Goal: Task Accomplishment & Management: Complete application form

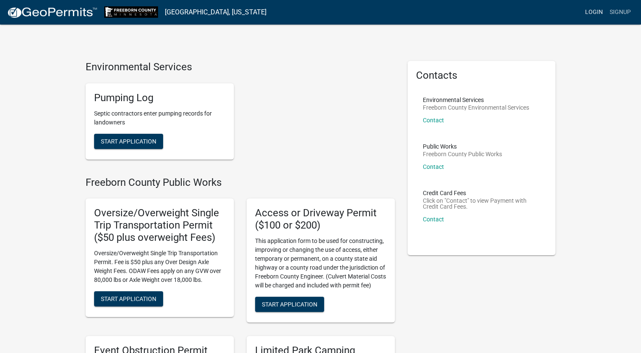
click at [585, 12] on link "Login" at bounding box center [594, 12] width 25 height 16
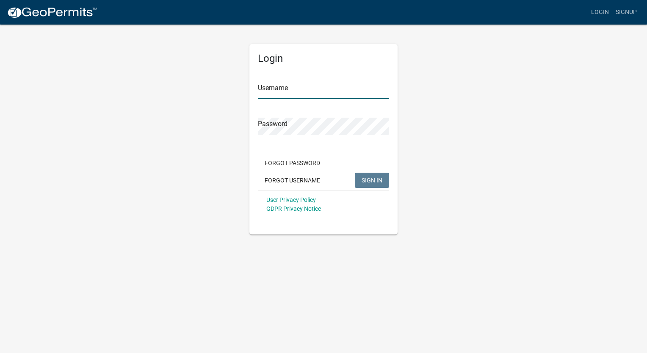
type input "[EMAIL_ADDRESS][DOMAIN_NAME]"
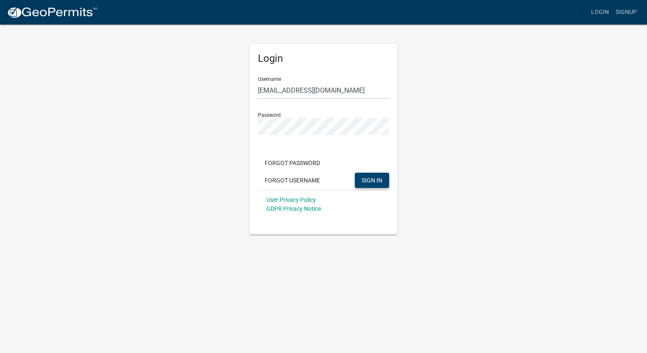
click at [379, 177] on span "SIGN IN" at bounding box center [372, 180] width 21 height 7
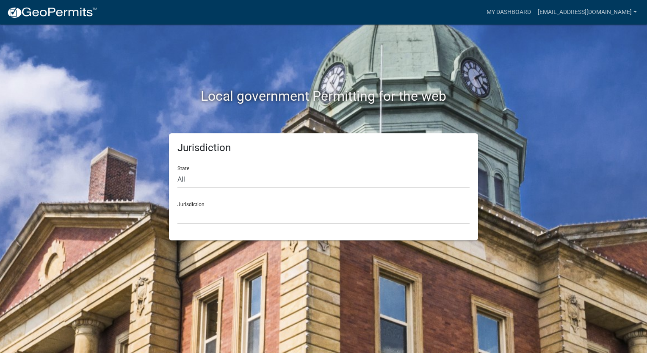
click at [183, 200] on div "Jurisdiction [GEOGRAPHIC_DATA], [US_STATE] [GEOGRAPHIC_DATA], [US_STATE][PERSON…" at bounding box center [324, 209] width 292 height 29
click at [198, 211] on select "[GEOGRAPHIC_DATA], [US_STATE] [GEOGRAPHIC_DATA], [US_STATE][PERSON_NAME][GEOGRA…" at bounding box center [324, 215] width 292 height 17
click at [183, 179] on select "All [US_STATE] [US_STATE] [US_STATE] [US_STATE] [US_STATE] [US_STATE] [US_STATE…" at bounding box center [324, 179] width 292 height 17
select select "[US_STATE]"
click at [178, 171] on select "All [US_STATE] [US_STATE] [US_STATE] [US_STATE] [US_STATE] [US_STATE] [US_STATE…" at bounding box center [324, 179] width 292 height 17
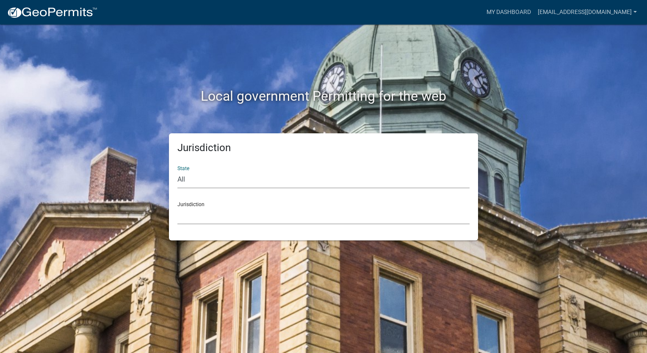
click at [208, 207] on select "[GEOGRAPHIC_DATA], [US_STATE] [GEOGRAPHIC_DATA], [US_STATE] [GEOGRAPHIC_DATA], …" at bounding box center [324, 215] width 292 height 17
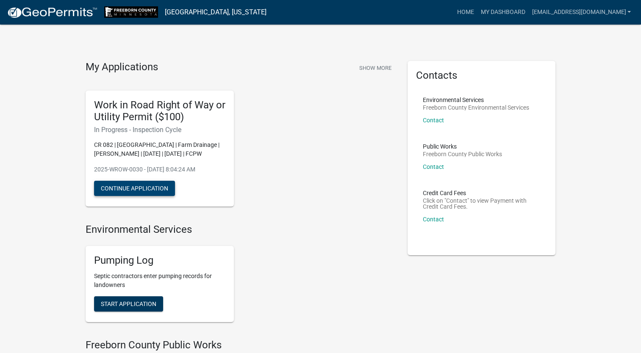
click at [141, 187] on button "Continue Application" at bounding box center [134, 188] width 81 height 15
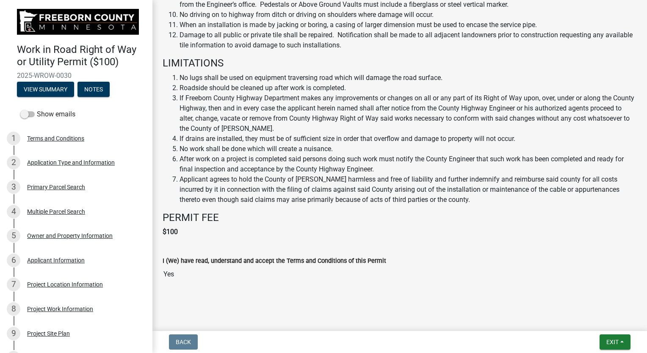
scroll to position [619, 0]
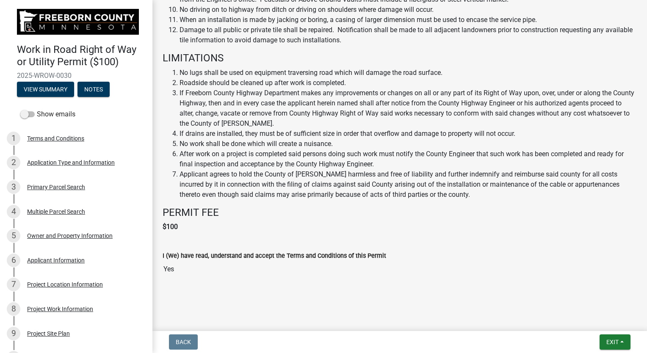
click at [168, 269] on input "Yes" at bounding box center [400, 269] width 474 height 17
click at [182, 274] on input "Yes" at bounding box center [400, 269] width 474 height 17
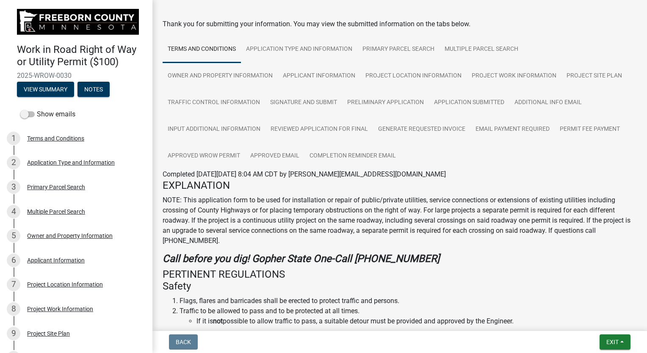
scroll to position [0, 0]
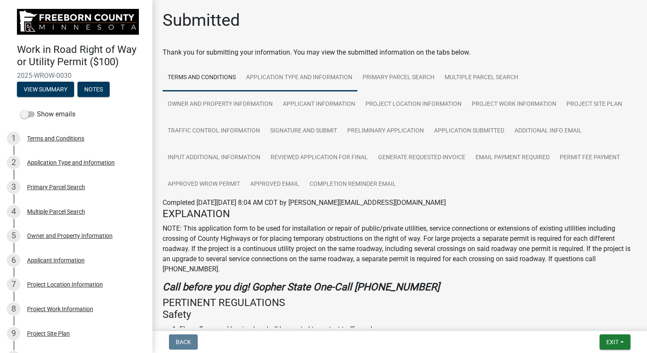
click at [264, 74] on link "Application Type and Information" at bounding box center [299, 77] width 117 height 27
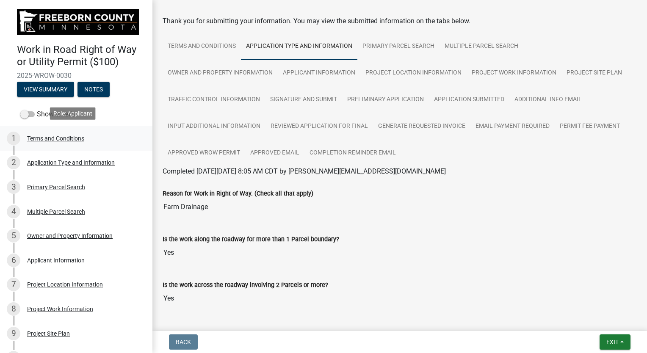
scroll to position [32, 0]
click at [65, 136] on div "Terms and Conditions" at bounding box center [55, 139] width 57 height 6
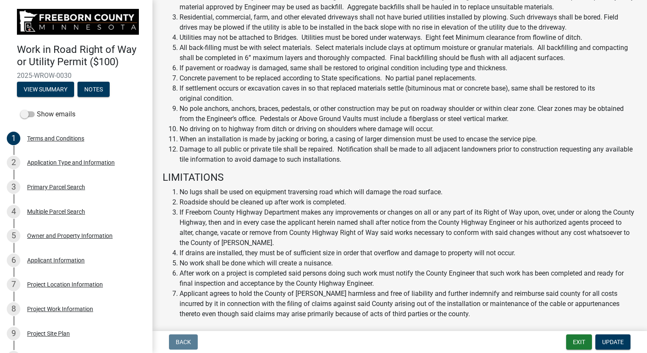
scroll to position [448, 0]
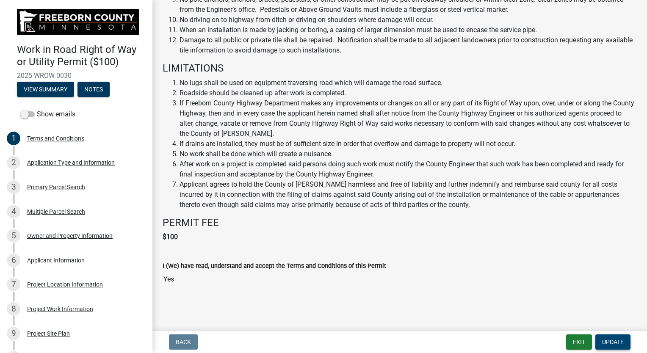
click at [612, 344] on span "Update" at bounding box center [613, 342] width 22 height 7
click at [178, 283] on input "Yes" at bounding box center [400, 279] width 474 height 17
drag, startPoint x: 186, startPoint y: 282, endPoint x: 162, endPoint y: 278, distance: 24.9
click at [162, 278] on div "I (We) have read, understand and accept the Terms and Conditions of this Permit…" at bounding box center [399, 272] width 487 height 46
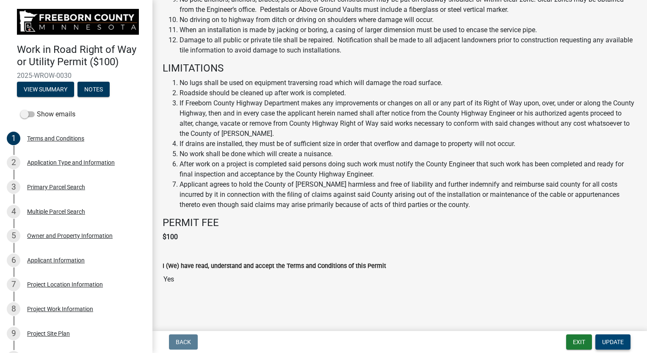
click at [619, 344] on span "Update" at bounding box center [613, 342] width 22 height 7
click at [52, 162] on div "Application Type and Information" at bounding box center [71, 163] width 88 height 6
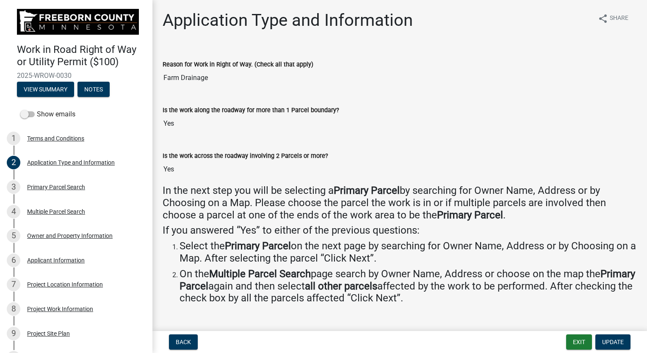
scroll to position [16, 0]
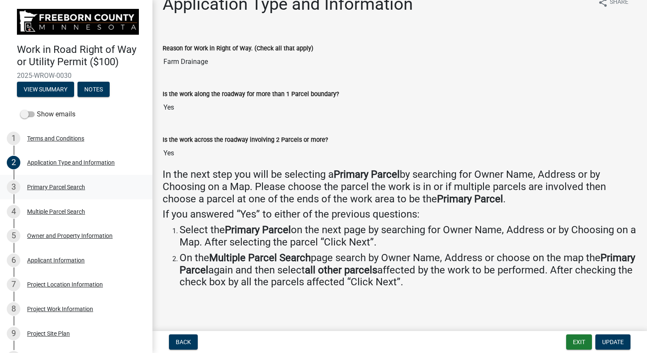
click at [70, 187] on div "Primary Parcel Search" at bounding box center [56, 187] width 58 height 6
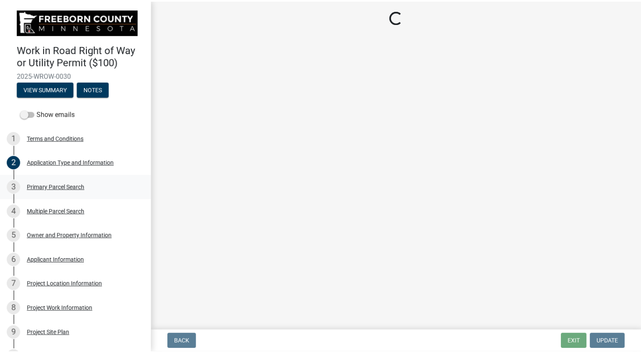
scroll to position [0, 0]
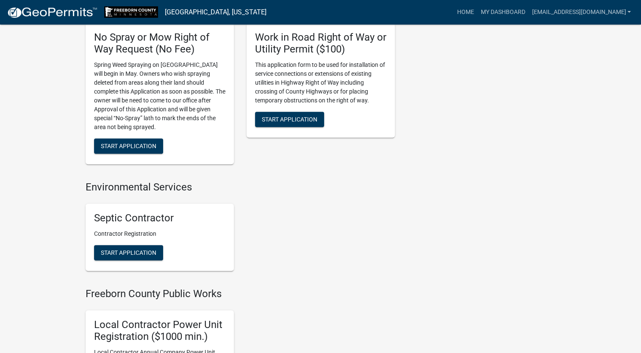
scroll to position [625, 0]
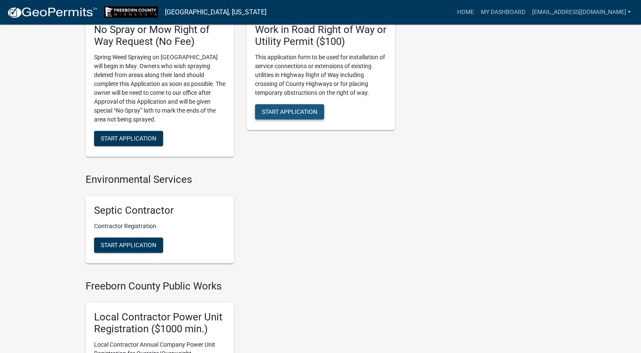
click at [285, 113] on span "Start Application" at bounding box center [289, 111] width 55 height 7
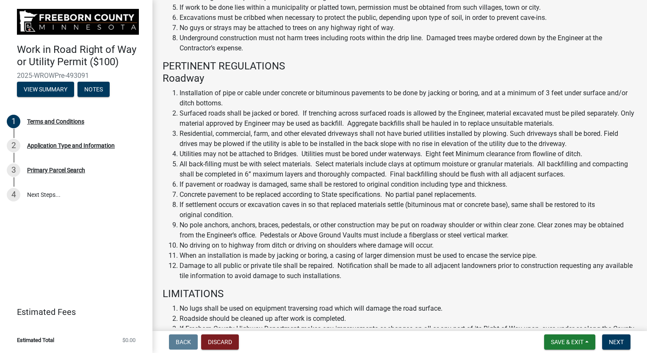
scroll to position [441, 0]
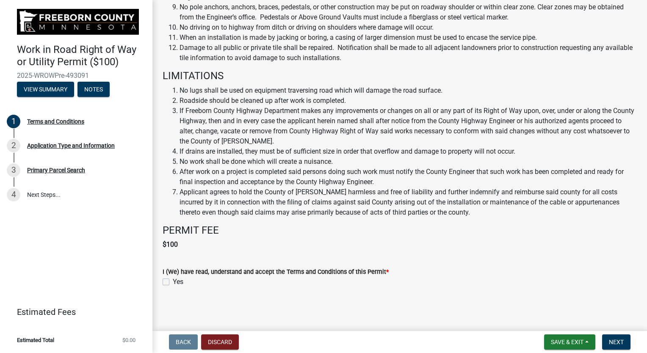
click at [173, 281] on label "Yes" at bounding box center [178, 282] width 11 height 10
click at [173, 281] on input "Yes" at bounding box center [176, 280] width 6 height 6
checkbox input "true"
click at [610, 342] on span "Next" at bounding box center [616, 342] width 15 height 7
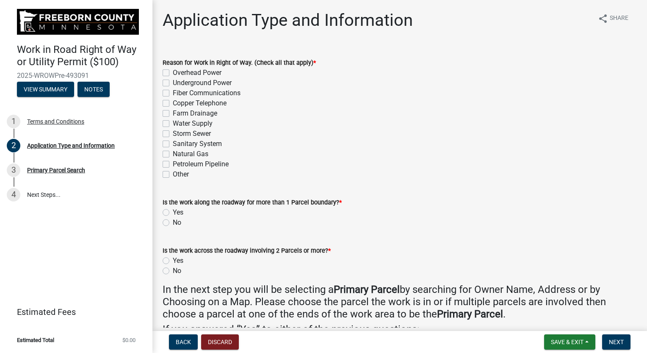
click at [173, 112] on label "Farm Drainage" at bounding box center [195, 113] width 44 height 10
click at [173, 112] on input "Farm Drainage" at bounding box center [176, 111] width 6 height 6
checkbox input "true"
checkbox input "false"
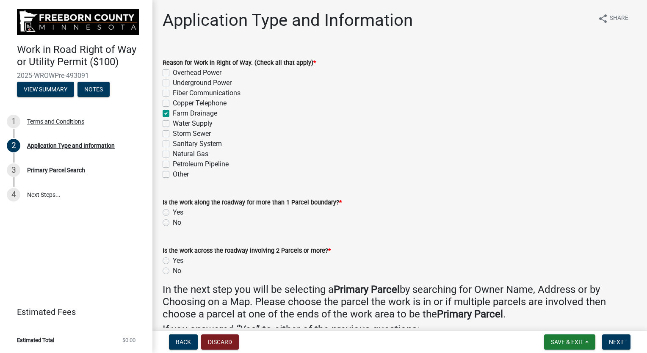
checkbox input "false"
checkbox input "true"
checkbox input "false"
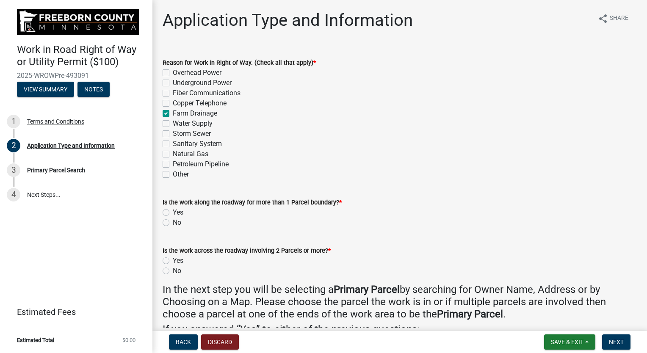
checkbox input "false"
click at [173, 211] on label "Yes" at bounding box center [178, 213] width 11 height 10
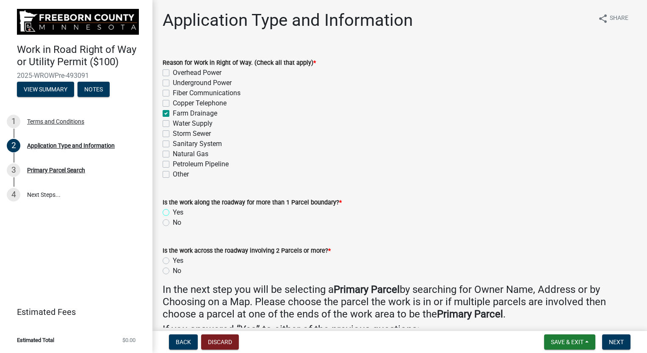
click at [173, 211] on input "Yes" at bounding box center [176, 211] width 6 height 6
radio input "true"
click at [173, 260] on label "Yes" at bounding box center [178, 261] width 11 height 10
click at [173, 260] on input "Yes" at bounding box center [176, 259] width 6 height 6
radio input "true"
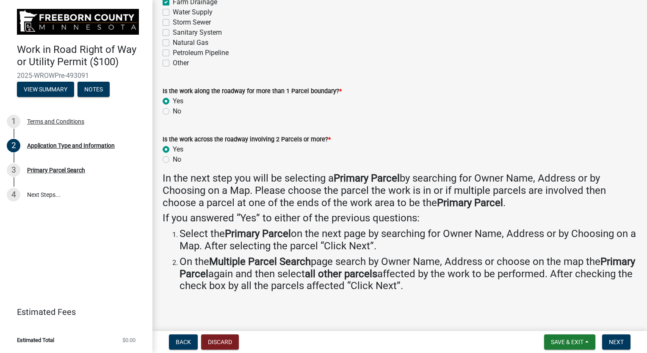
scroll to position [116, 0]
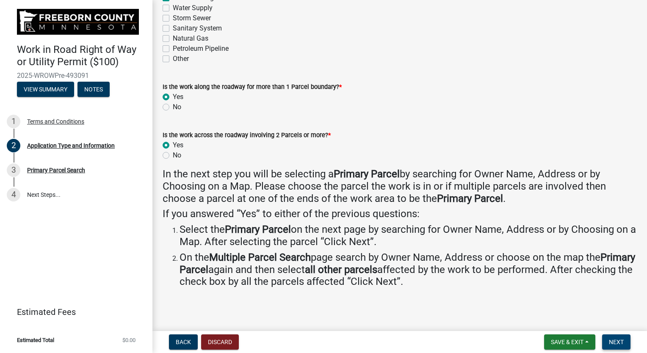
click at [619, 340] on span "Next" at bounding box center [616, 342] width 15 height 7
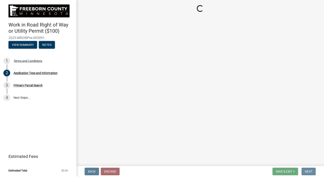
scroll to position [0, 0]
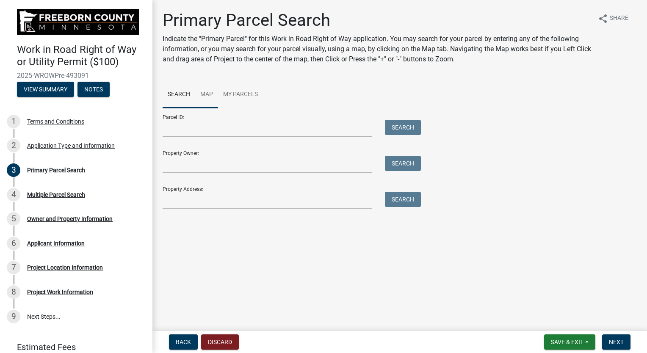
click at [202, 95] on link "Map" at bounding box center [206, 94] width 23 height 27
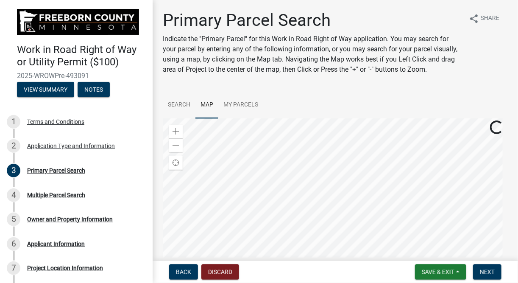
click at [305, 144] on div at bounding box center [335, 224] width 345 height 212
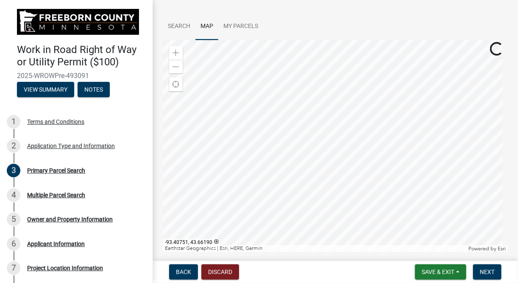
scroll to position [28, 0]
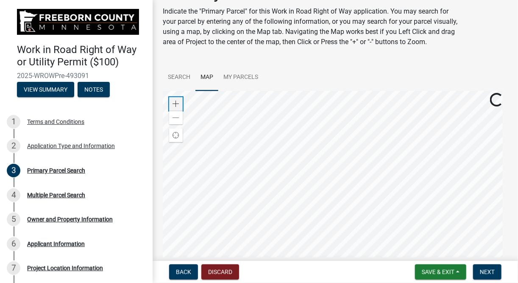
click at [178, 106] on span at bounding box center [175, 103] width 7 height 7
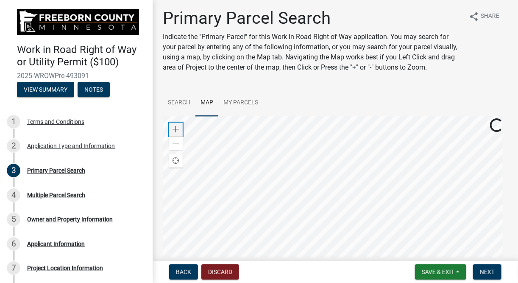
scroll to position [0, 0]
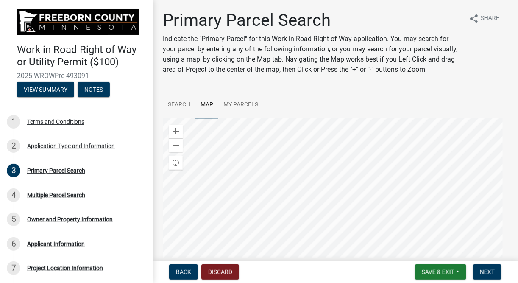
click at [410, 222] on div at bounding box center [335, 224] width 345 height 212
click at [361, 198] on div at bounding box center [335, 224] width 345 height 212
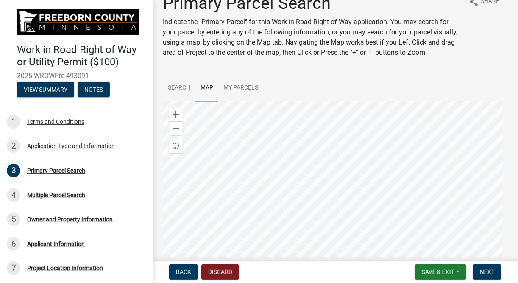
click at [393, 243] on div at bounding box center [335, 207] width 345 height 212
click at [382, 232] on div at bounding box center [335, 207] width 345 height 212
click at [451, 245] on div at bounding box center [335, 207] width 345 height 212
click at [392, 155] on div at bounding box center [335, 207] width 345 height 212
click at [337, 122] on div at bounding box center [335, 207] width 345 height 212
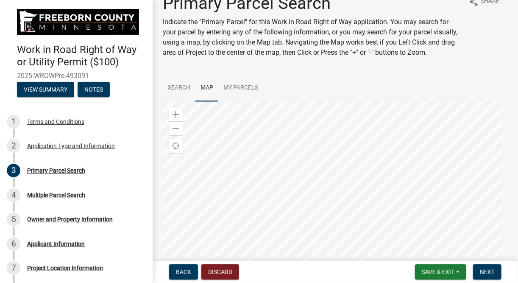
click at [351, 131] on div at bounding box center [335, 207] width 345 height 212
click at [283, 167] on div at bounding box center [335, 207] width 345 height 212
click at [177, 112] on span at bounding box center [175, 114] width 7 height 7
click at [394, 233] on div at bounding box center [335, 207] width 345 height 212
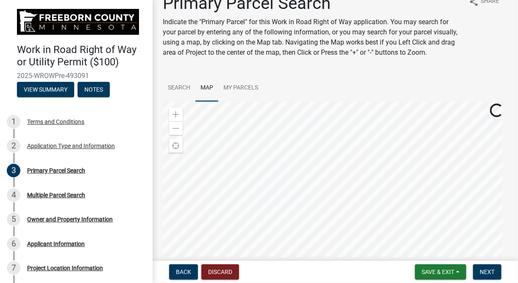
click at [353, 194] on div at bounding box center [335, 207] width 345 height 212
click at [298, 193] on div at bounding box center [335, 207] width 345 height 212
click at [483, 272] on span "Next" at bounding box center [487, 271] width 15 height 7
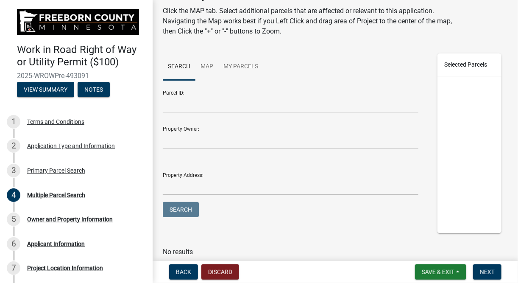
scroll to position [0, 0]
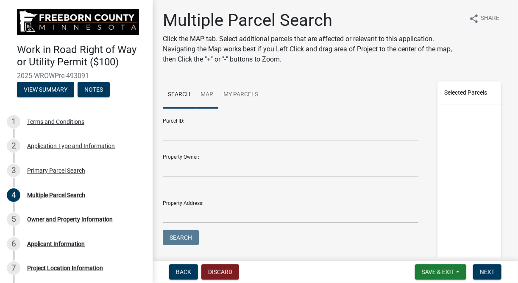
click at [210, 95] on link "Map" at bounding box center [206, 94] width 23 height 27
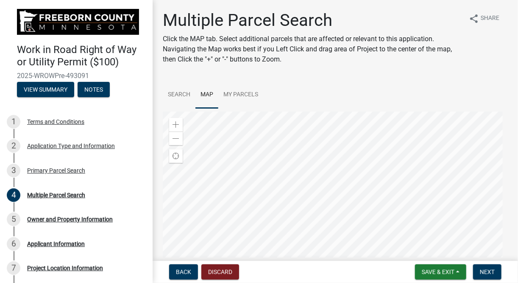
click at [301, 148] on div at bounding box center [335, 217] width 345 height 212
click at [442, 271] on span "Save & Exit" at bounding box center [438, 271] width 33 height 7
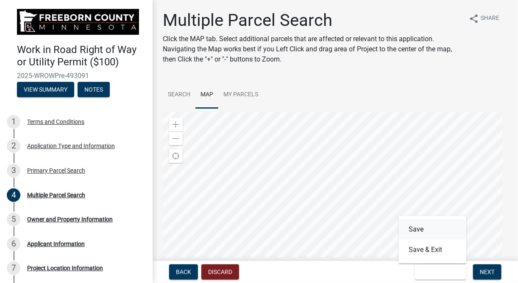
click at [422, 230] on button "Save" at bounding box center [432, 229] width 68 height 20
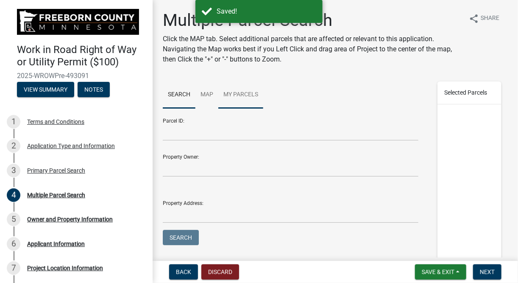
click at [232, 94] on link "My Parcels" at bounding box center [240, 94] width 45 height 27
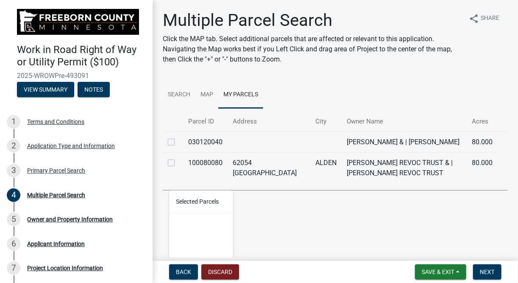
click at [178, 158] on label at bounding box center [178, 158] width 0 height 0
click at [178, 163] on input "checkbox" at bounding box center [181, 161] width 6 height 6
checkbox input "true"
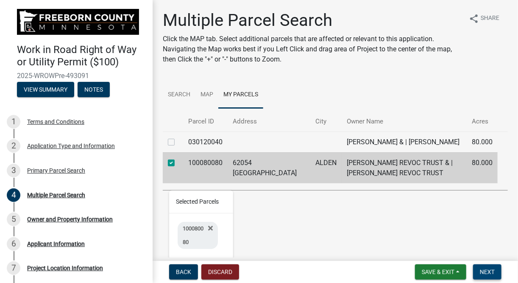
click at [483, 271] on span "Next" at bounding box center [487, 271] width 15 height 7
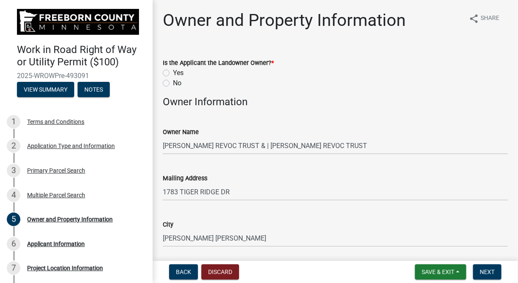
click at [173, 73] on label "Yes" at bounding box center [178, 73] width 11 height 10
click at [173, 73] on input "Yes" at bounding box center [176, 71] width 6 height 6
radio input "true"
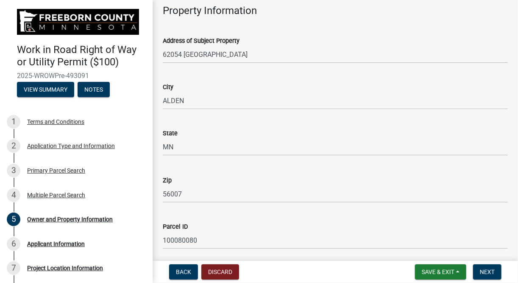
scroll to position [372, 0]
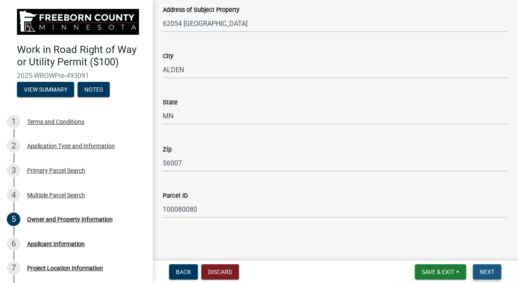
click at [488, 272] on span "Next" at bounding box center [487, 271] width 15 height 7
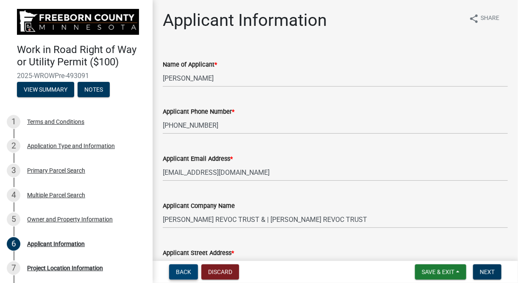
click at [183, 275] on button "Back" at bounding box center [183, 271] width 29 height 15
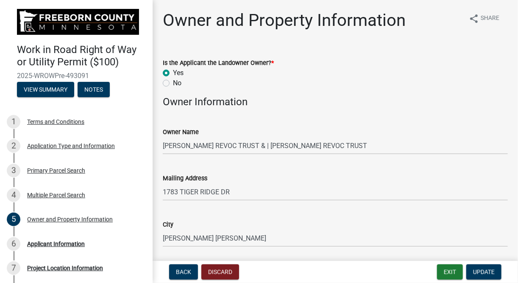
click at [173, 84] on label "No" at bounding box center [177, 83] width 8 height 10
click at [173, 83] on input "No" at bounding box center [176, 81] width 6 height 6
radio input "true"
click at [488, 272] on span "Update" at bounding box center [484, 271] width 22 height 7
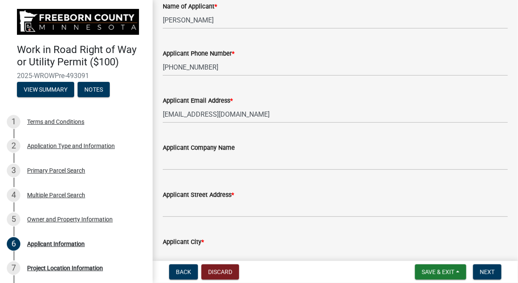
scroll to position [59, 0]
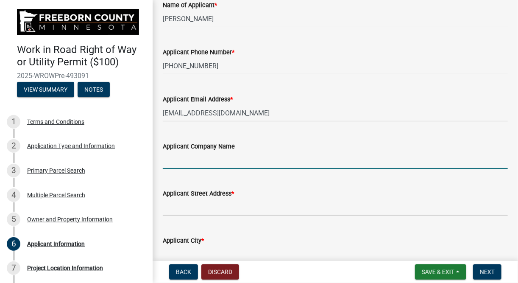
click at [197, 161] on input "Applicant Company Name" at bounding box center [335, 159] width 345 height 17
type input "[PERSON_NAME]"
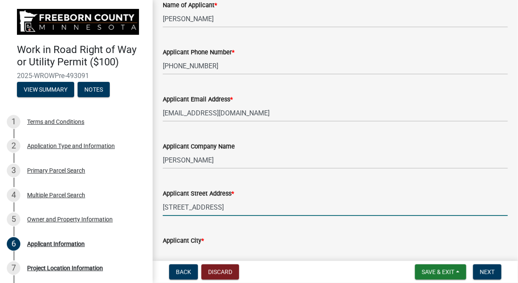
type input "[STREET_ADDRESS]"
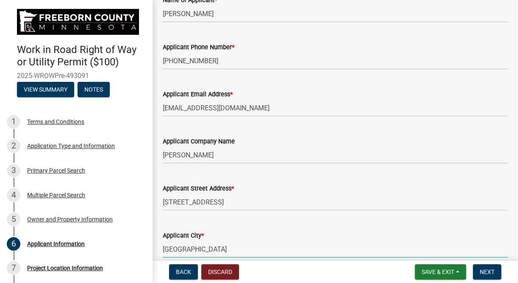
type input "[GEOGRAPHIC_DATA]"
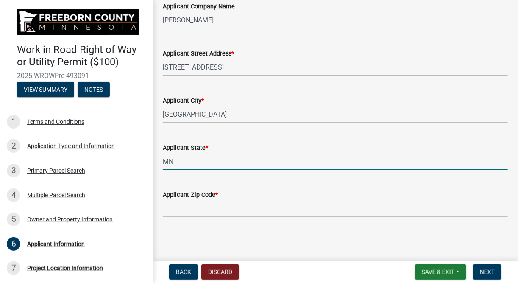
type input "MN"
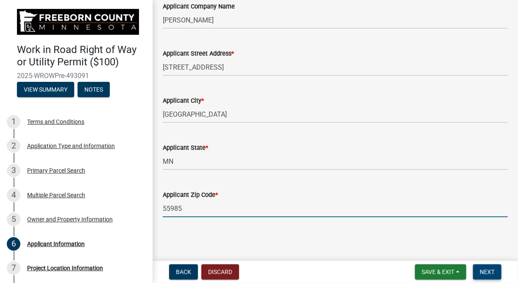
type input "55985"
click at [485, 270] on span "Next" at bounding box center [487, 271] width 15 height 7
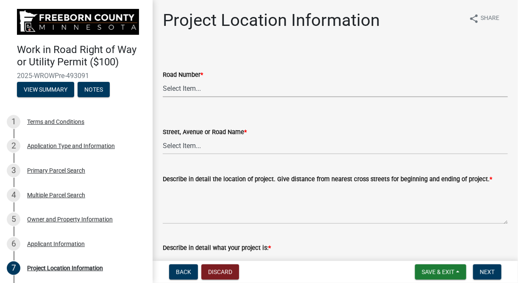
click at [193, 92] on select "Select Item... CSAH 001 CSAH 002 CSAH 003 CSAH 004 CSAH 005 CSAH 006 CSAH 007 C…" at bounding box center [335, 88] width 345 height 17
click at [204, 92] on select "Select Item... CSAH 001 CSAH 002 CSAH 003 CSAH 004 CSAH 005 CSAH 006 CSAH 007 C…" at bounding box center [335, 88] width 345 height 17
click at [214, 61] on form "Road Number * Select Item... CSAH 001 CSAH 002 CSAH 003 CSAH 004 CSAH 005 CSAH …" at bounding box center [335, 78] width 345 height 38
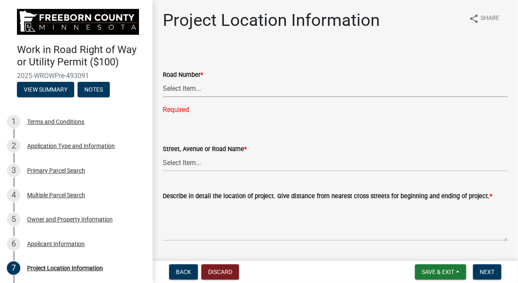
click at [194, 92] on select "Select Item... CSAH 001 CSAH 002 CSAH 003 CSAH 004 CSAH 005 CSAH 006 CSAH 007 C…" at bounding box center [335, 88] width 345 height 17
click at [163, 80] on select "Select Item... CSAH 001 CSAH 002 CSAH 003 CSAH 004 CSAH 005 CSAH 006 CSAH 007 C…" at bounding box center [335, 88] width 345 height 17
select select "642d6298-6379-4f91-9396-1749f4c75614"
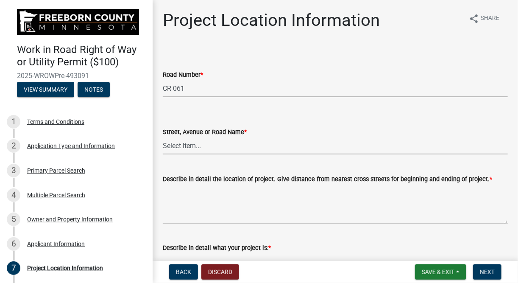
click at [200, 149] on select "Select Item... 1 AV 1 AV N 1 AV NE 1 AV NW 1 AV S 1 AV SE [GEOGRAPHIC_DATA] AV …" at bounding box center [335, 145] width 345 height 17
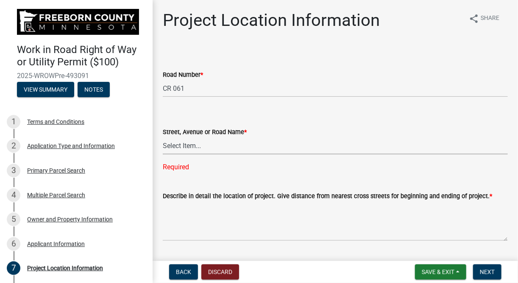
click at [184, 148] on select "Select Item... 1 AV 1 AV N 1 AV NE 1 AV NW 1 AV S 1 AV SE [GEOGRAPHIC_DATA] AV …" at bounding box center [335, 145] width 345 height 17
click at [163, 137] on select "Select Item... 1 AV 1 AV N 1 AV NE 1 AV NW 1 AV S 1 AV SE [GEOGRAPHIC_DATA] AV …" at bounding box center [335, 145] width 345 height 17
select select "35fcfca5-63c2-4994-868d-4ae9a8522520"
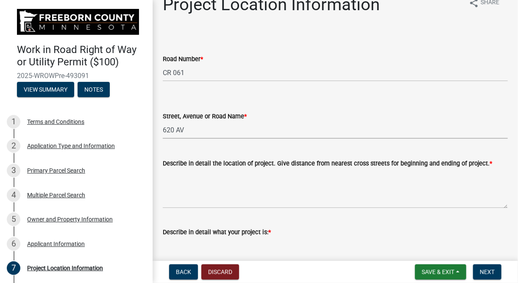
scroll to position [42, 0]
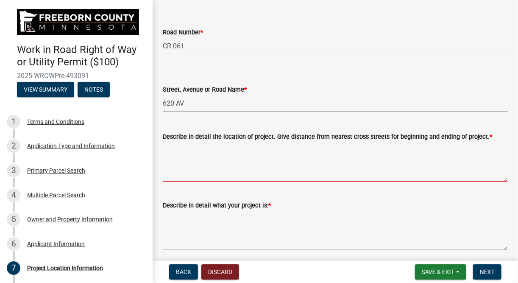
click at [197, 174] on textarea "Describe in detail the location of project. Give distance from nearest cross st…" at bounding box center [335, 161] width 345 height 40
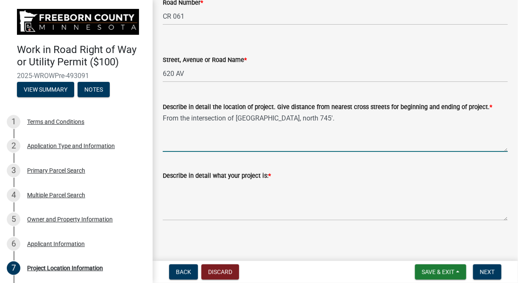
scroll to position [75, 0]
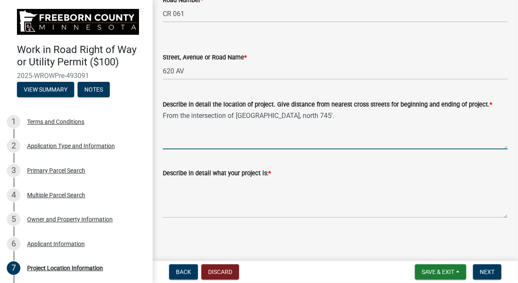
type textarea "From the intersection of [GEOGRAPHIC_DATA], north 745'."
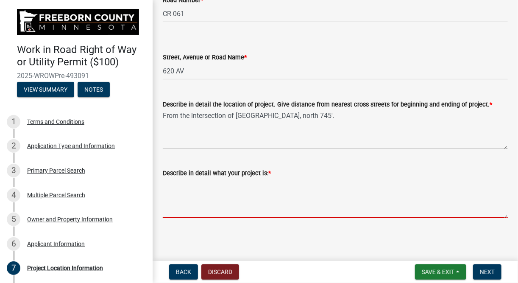
click at [204, 206] on textarea "Describe in detail what your project is: *" at bounding box center [335, 198] width 345 height 40
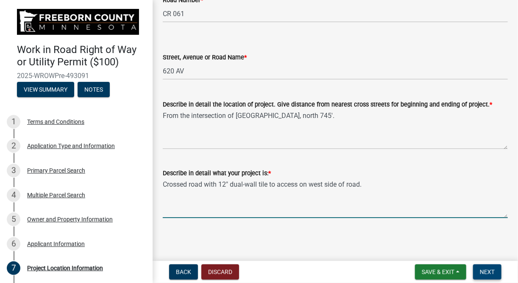
type textarea "Crossed road with 12" dual-wall tile to access on west side of road."
click at [483, 271] on span "Next" at bounding box center [487, 271] width 15 height 7
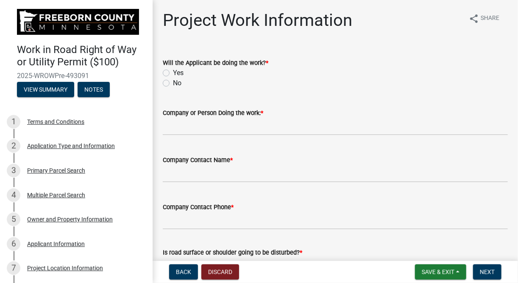
click at [173, 73] on label "Yes" at bounding box center [178, 73] width 11 height 10
click at [173, 73] on input "Yes" at bounding box center [176, 71] width 6 height 6
radio input "true"
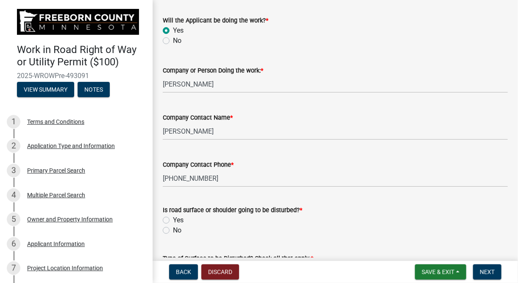
scroll to position [85, 0]
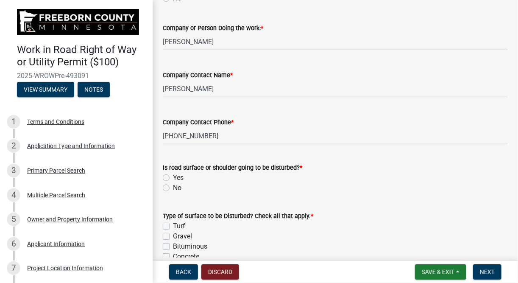
click at [173, 175] on label "Yes" at bounding box center [178, 177] width 11 height 10
click at [173, 175] on input "Yes" at bounding box center [176, 175] width 6 height 6
radio input "true"
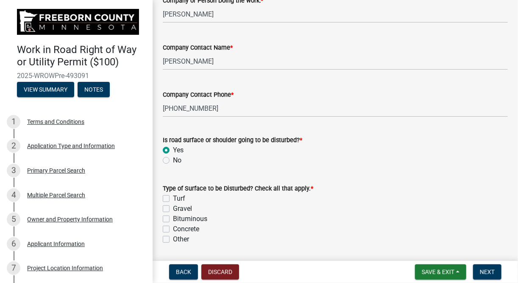
scroll to position [169, 0]
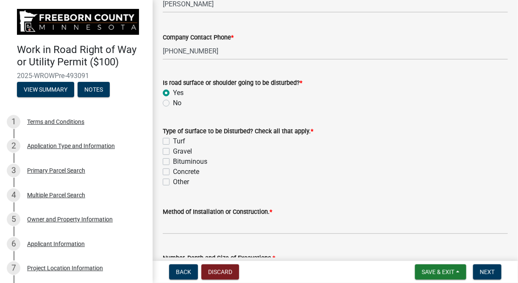
click at [173, 150] on label "Gravel" at bounding box center [182, 151] width 19 height 10
click at [173, 150] on input "Gravel" at bounding box center [176, 149] width 6 height 6
checkbox input "true"
checkbox input "false"
checkbox input "true"
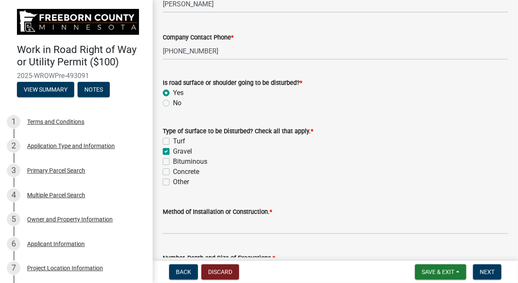
checkbox input "false"
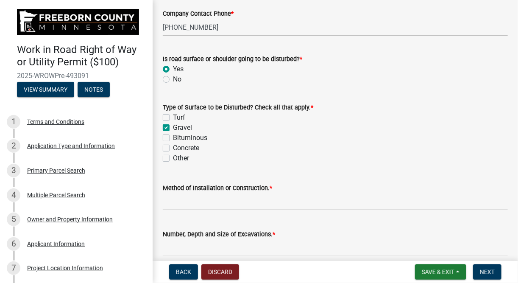
scroll to position [229, 0]
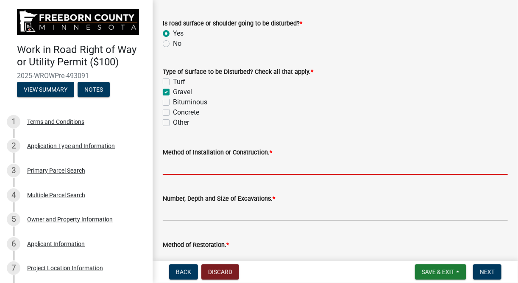
drag, startPoint x: 178, startPoint y: 169, endPoint x: 183, endPoint y: 168, distance: 4.7
click at [178, 169] on input "Method of Installation or Construction. *" at bounding box center [335, 165] width 345 height 17
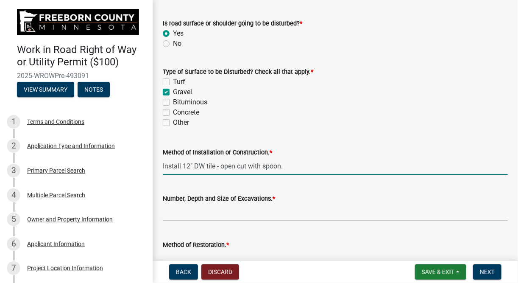
type input "Install 12" DW tile - open cut with spoon."
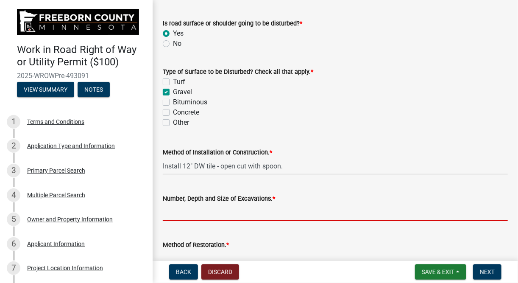
click at [184, 214] on input "Number, Depth and Size of Excavations. *" at bounding box center [335, 211] width 345 height 17
click at [208, 211] on input "1 open" at bounding box center [335, 211] width 345 height 17
click at [241, 215] on input "1 open" at bounding box center [335, 211] width 345 height 17
click at [369, 200] on div "Number, Depth and Size of Excavations. *" at bounding box center [335, 198] width 345 height 10
click at [200, 220] on input "1 open" at bounding box center [335, 211] width 345 height 17
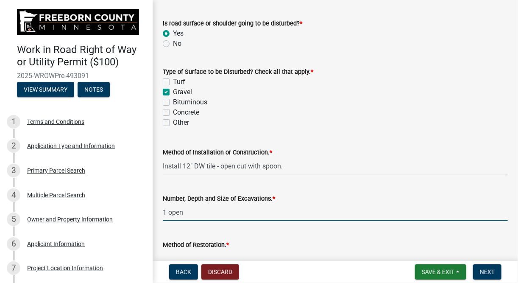
type input "1 open trench excavation, approximately 3' wide. Depth TBD, roughly 6' at CLR."
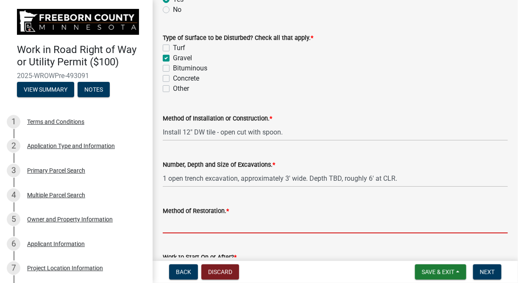
scroll to position [264, 0]
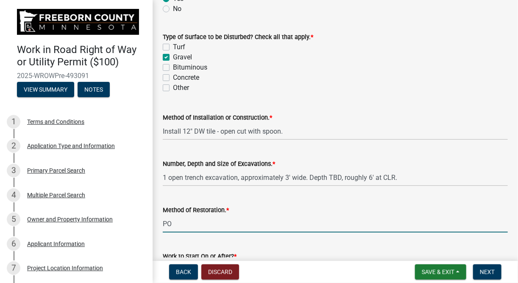
type input "P"
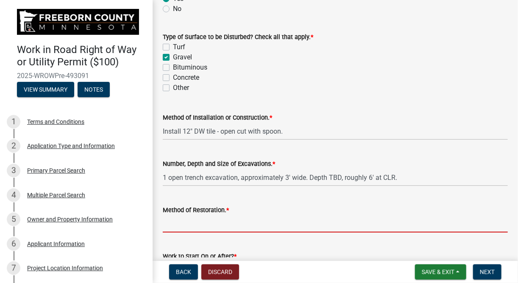
type input "P"
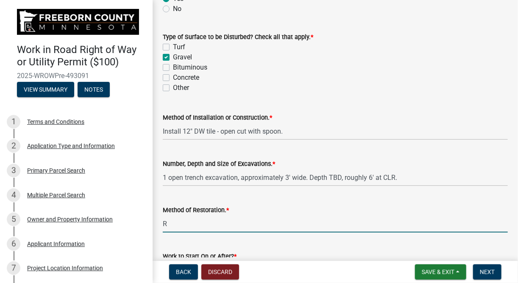
type input "Repack road in 1' lifts, haul in gravel on top if needed. [GEOGRAPHIC_DATA] in …"
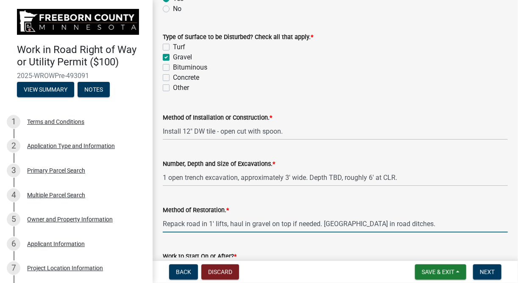
scroll to position [404, 0]
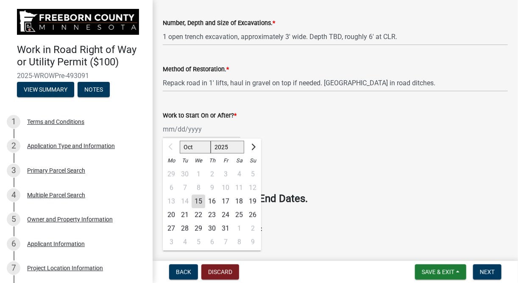
click at [324, 105] on div "Work to Start On or After? * Oct Nov [DATE] 2026 2027 2028 Mo Tu We Th Fr Sa Su…" at bounding box center [335, 117] width 345 height 39
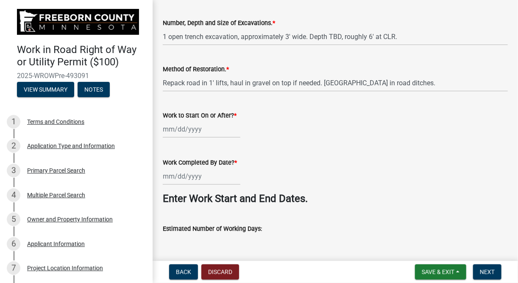
click at [181, 130] on div at bounding box center [202, 128] width 78 height 17
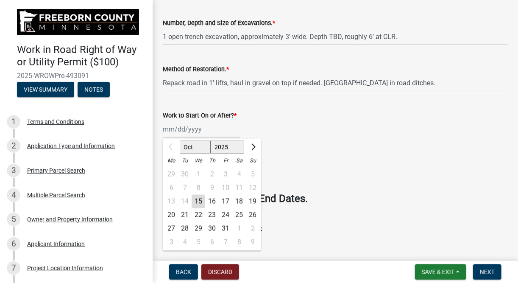
click at [171, 146] on div at bounding box center [171, 147] width 17 height 14
click at [199, 198] on div "15" at bounding box center [198, 201] width 14 height 14
type input "[DATE]"
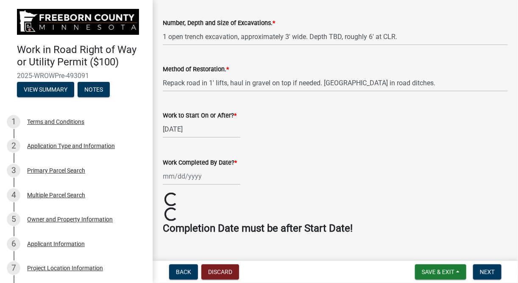
click at [180, 176] on div at bounding box center [202, 175] width 78 height 17
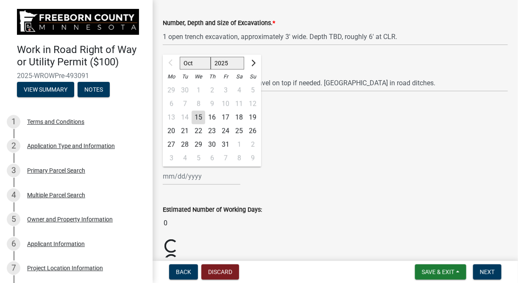
click at [202, 119] on div "15" at bounding box center [198, 118] width 14 height 14
type input "[DATE]"
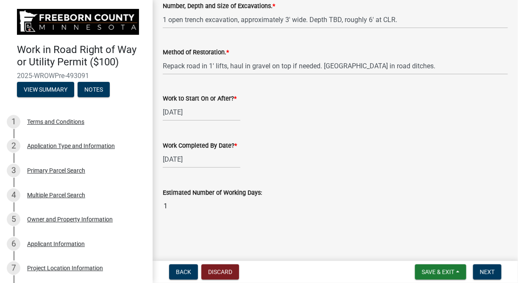
scroll to position [425, 0]
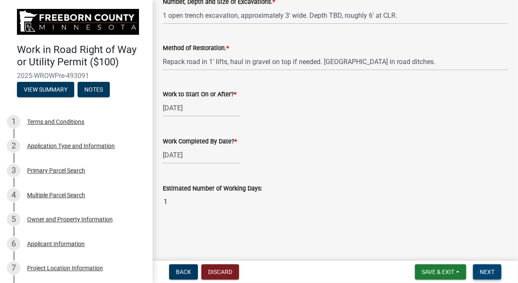
click at [484, 270] on span "Next" at bounding box center [487, 271] width 15 height 7
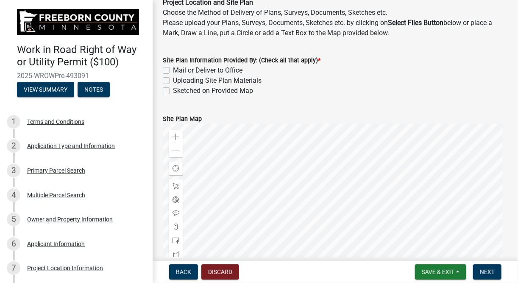
scroll to position [51, 0]
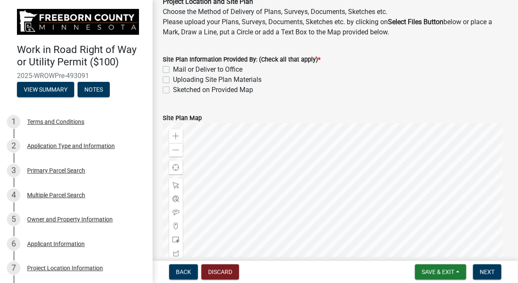
click at [173, 89] on label "Sketched on Provided Map" at bounding box center [213, 90] width 80 height 10
click at [173, 89] on input "Sketched on Provided Map" at bounding box center [176, 88] width 6 height 6
checkbox input "true"
checkbox input "false"
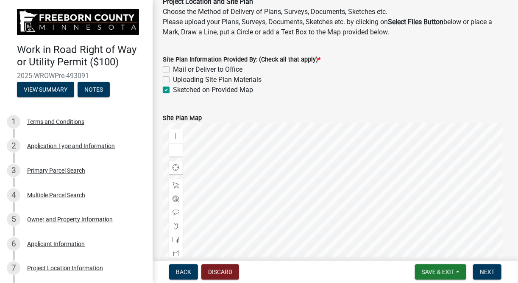
checkbox input "true"
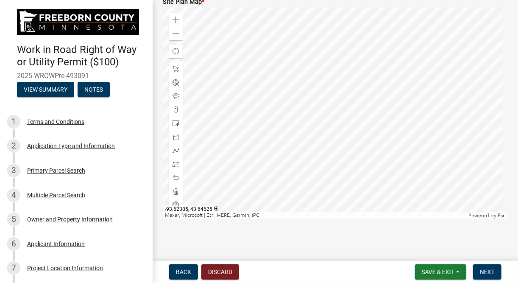
scroll to position [283, 0]
click at [177, 32] on span at bounding box center [175, 33] width 7 height 7
click at [173, 19] on span at bounding box center [175, 19] width 7 height 7
click at [369, 94] on div at bounding box center [335, 112] width 345 height 212
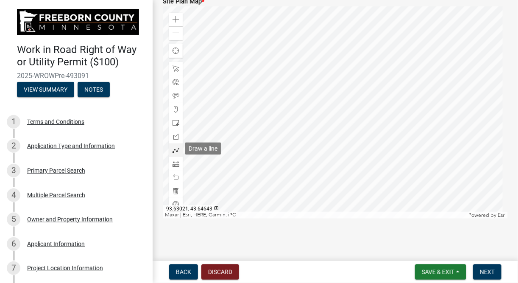
click at [176, 147] on span at bounding box center [175, 150] width 7 height 7
click at [283, 91] on div at bounding box center [335, 112] width 345 height 212
click at [261, 91] on div at bounding box center [335, 112] width 345 height 212
click at [486, 269] on span "Next" at bounding box center [487, 271] width 15 height 7
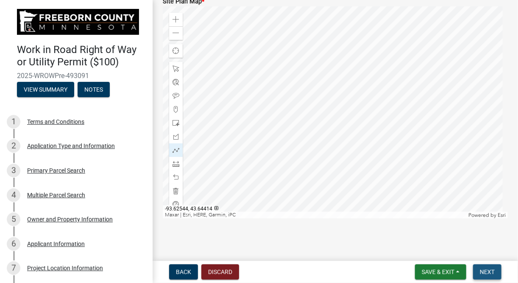
scroll to position [0, 0]
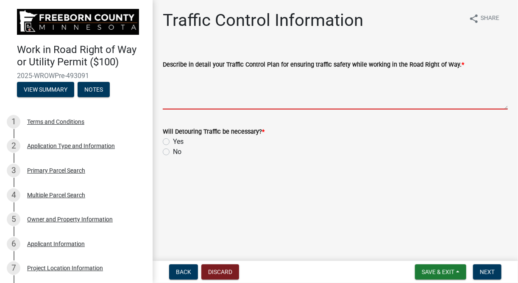
click at [189, 103] on textarea "Describe in detail your Traffic Control Plan for ensuring traffic safety while …" at bounding box center [335, 89] width 345 height 40
type textarea "S"
type textarea "W"
type textarea "I"
type textarea "L"
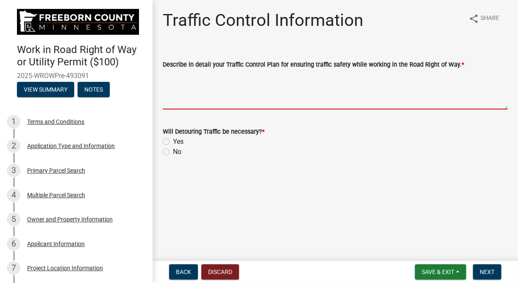
type textarea "M"
type textarea "C"
type textarea "a"
type textarea "s"
type textarea "q"
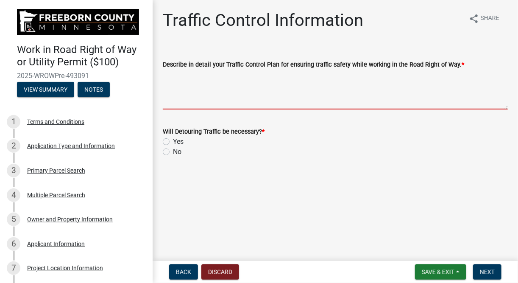
type textarea "c"
type textarea "v"
type textarea "b"
type textarea "n"
type textarea "m"
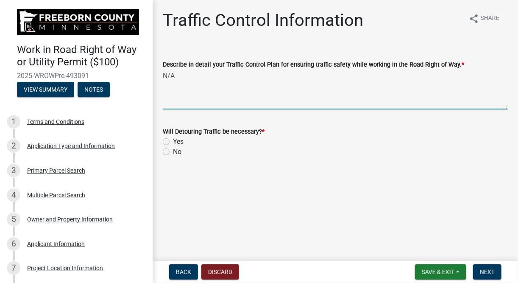
type textarea "N/A"
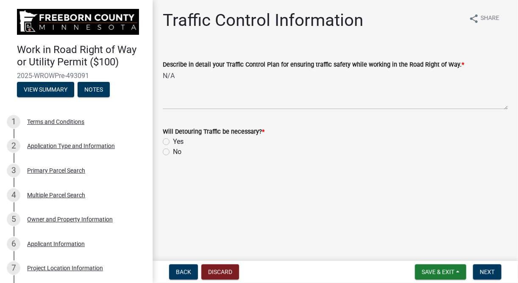
click at [173, 141] on label "Yes" at bounding box center [178, 141] width 11 height 10
click at [173, 141] on input "Yes" at bounding box center [176, 139] width 6 height 6
radio input "true"
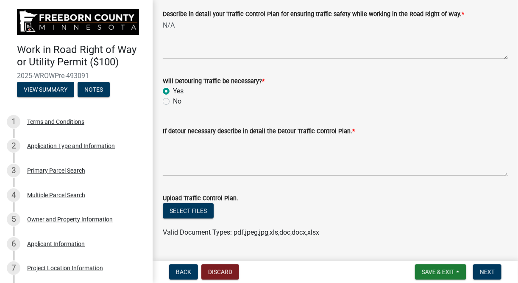
scroll to position [51, 0]
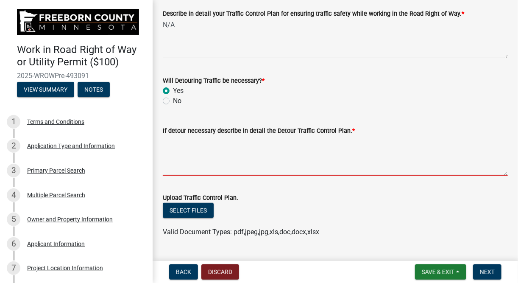
click at [187, 163] on textarea "If detour necessary describe in detail the Detour Traffic Control Plan. *" at bounding box center [335, 156] width 345 height 40
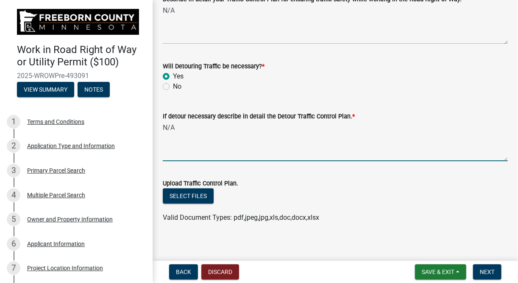
scroll to position [71, 0]
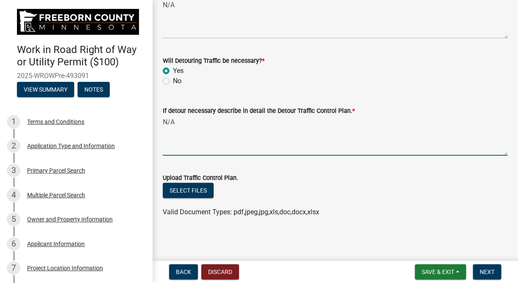
type textarea "N/A"
click at [316, 173] on div "Upload Traffic Control Plan." at bounding box center [335, 177] width 345 height 10
click at [488, 267] on button "Next" at bounding box center [487, 271] width 28 height 15
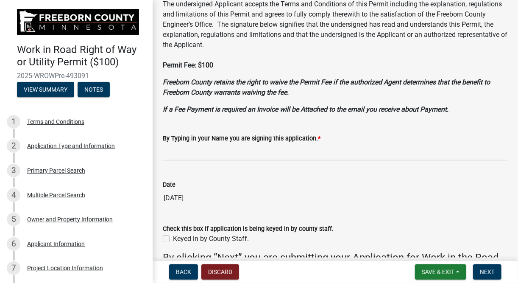
scroll to position [51, 0]
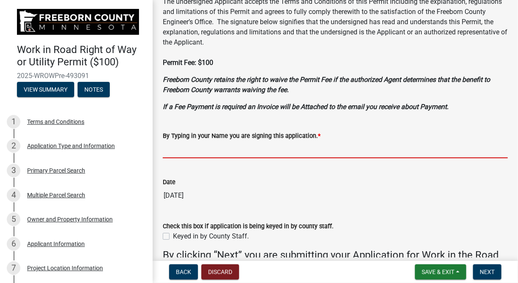
click at [207, 153] on input "By Typing in your Name you are signing this application. *" at bounding box center [335, 149] width 345 height 17
type input "[PERSON_NAME]"
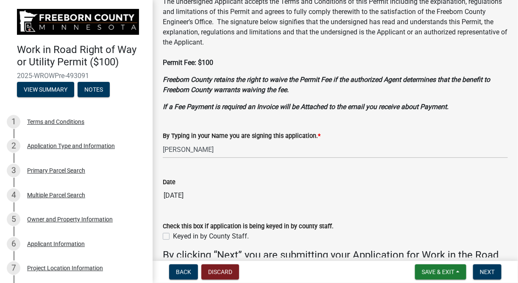
click at [245, 114] on wm-data-entity-input "The undersigned Applicant accepts the Terms and Conditions of this Permit inclu…" at bounding box center [335, 58] width 345 height 122
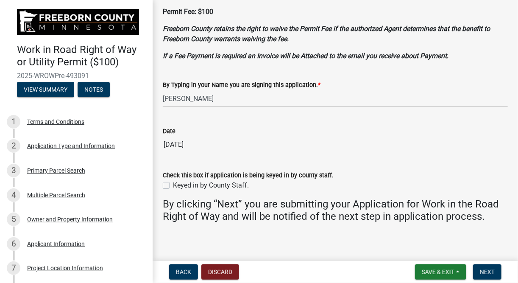
scroll to position [106, 0]
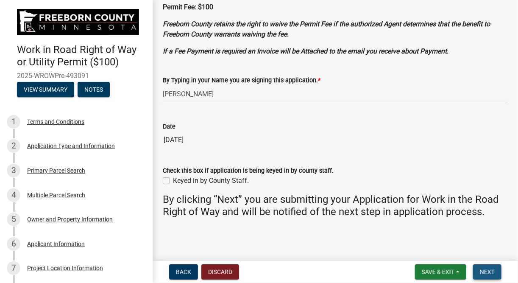
click at [491, 270] on span "Next" at bounding box center [487, 271] width 15 height 7
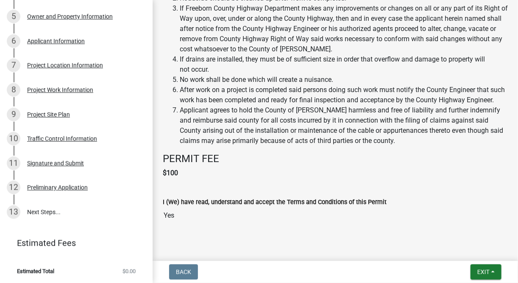
scroll to position [853, 0]
